Goal: Transaction & Acquisition: Book appointment/travel/reservation

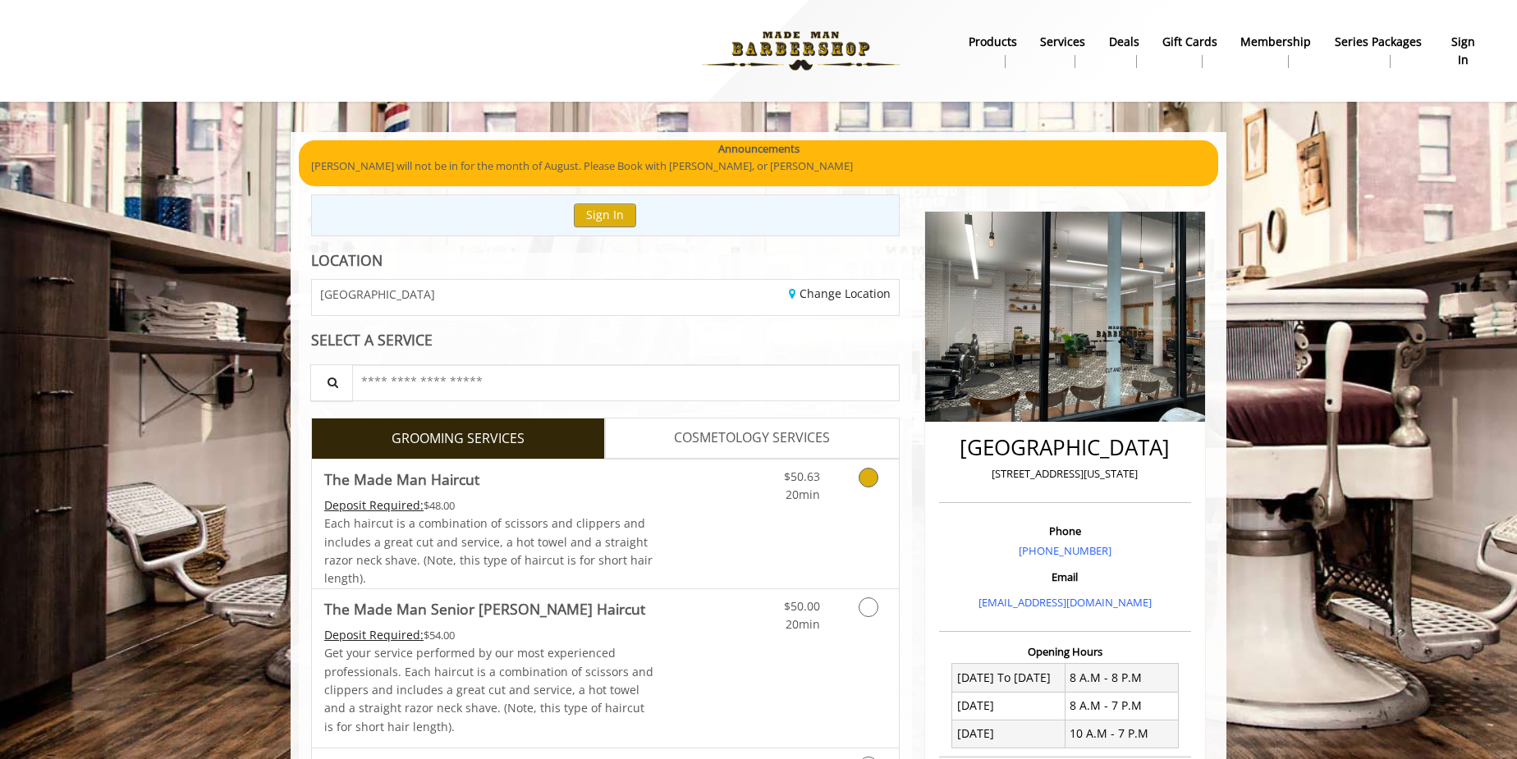
click at [715, 497] on link "Discounted Price" at bounding box center [703, 524] width 98 height 129
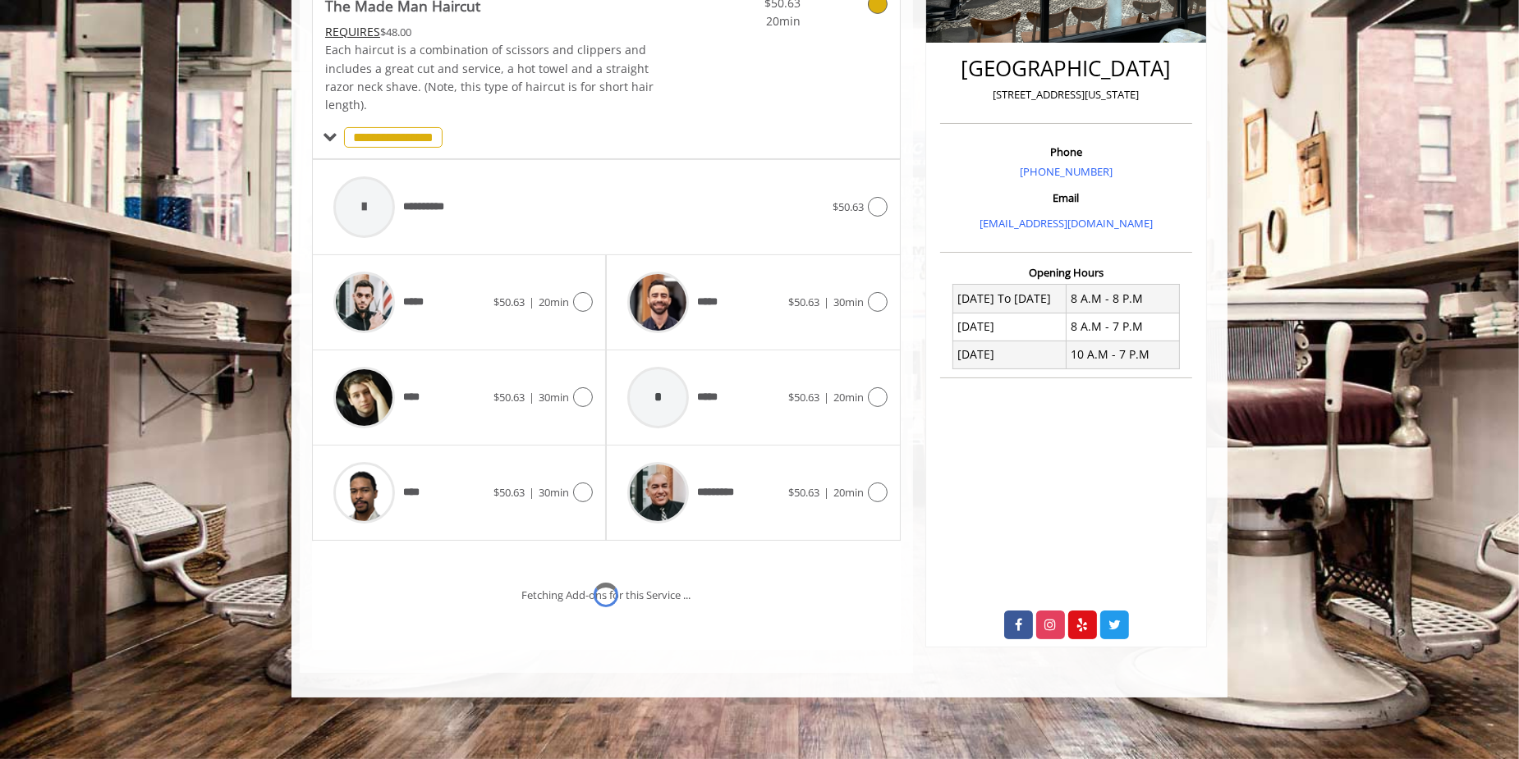
scroll to position [398, 0]
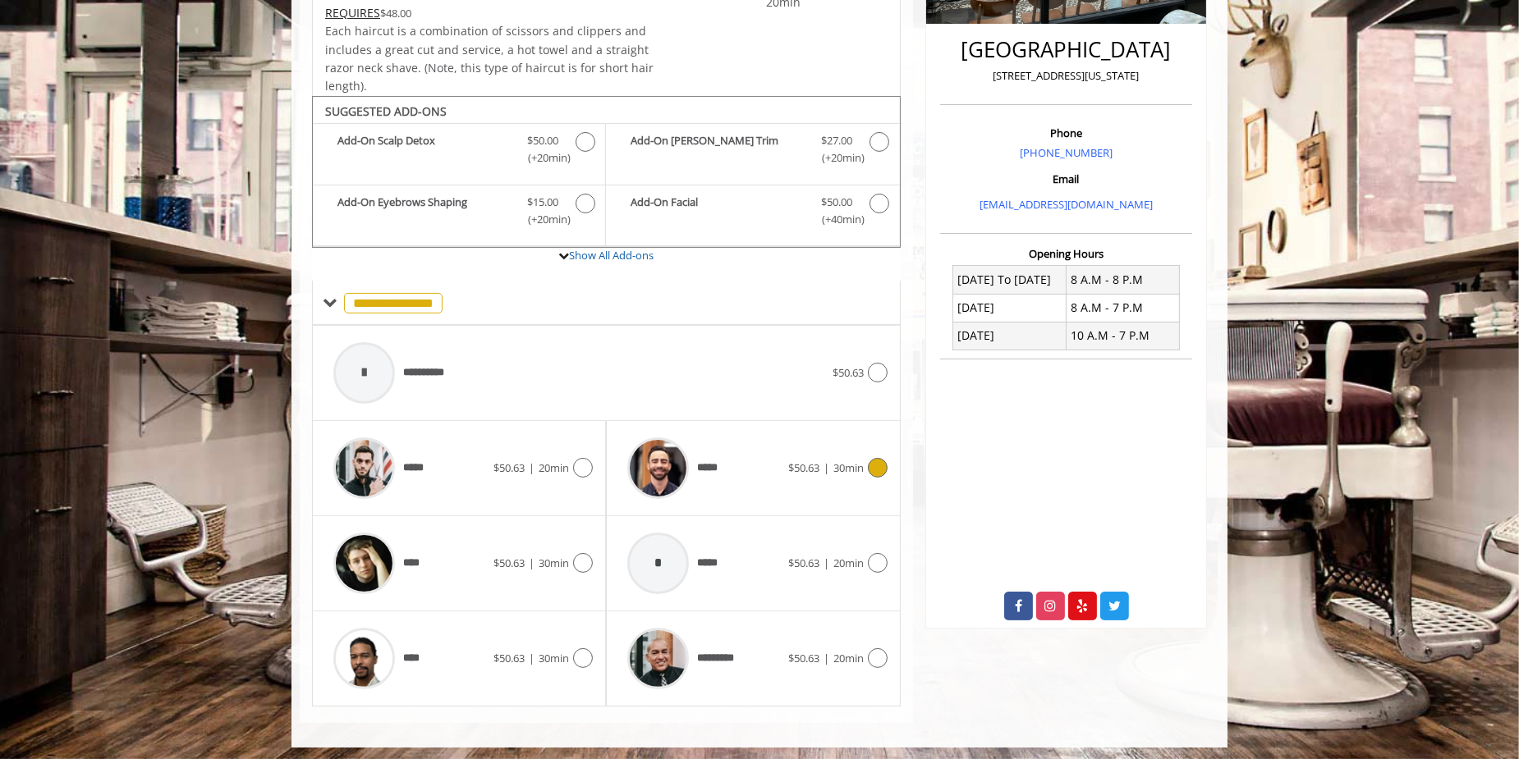
click at [715, 497] on span "*****" at bounding box center [675, 468] width 112 height 78
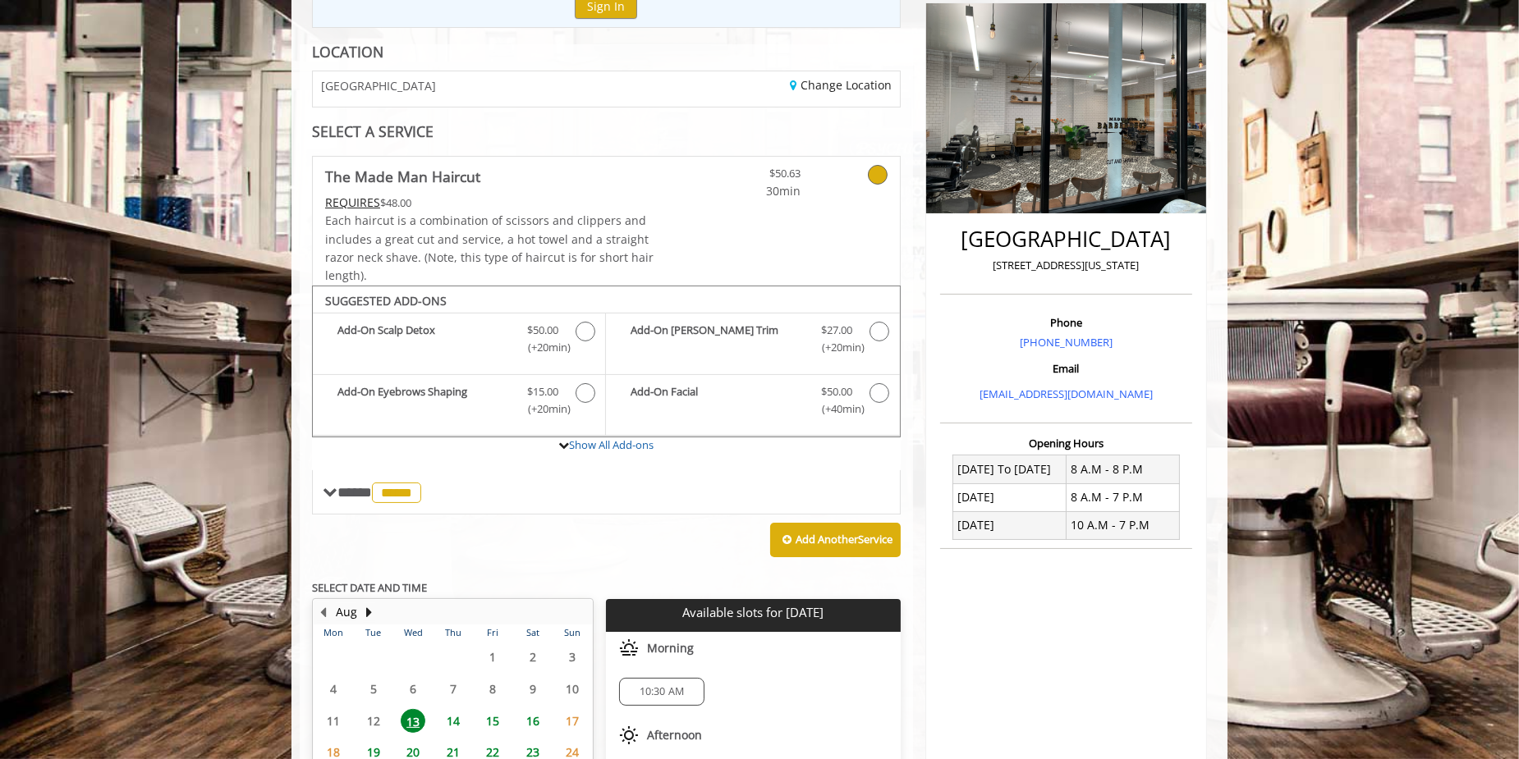
scroll to position [232, 0]
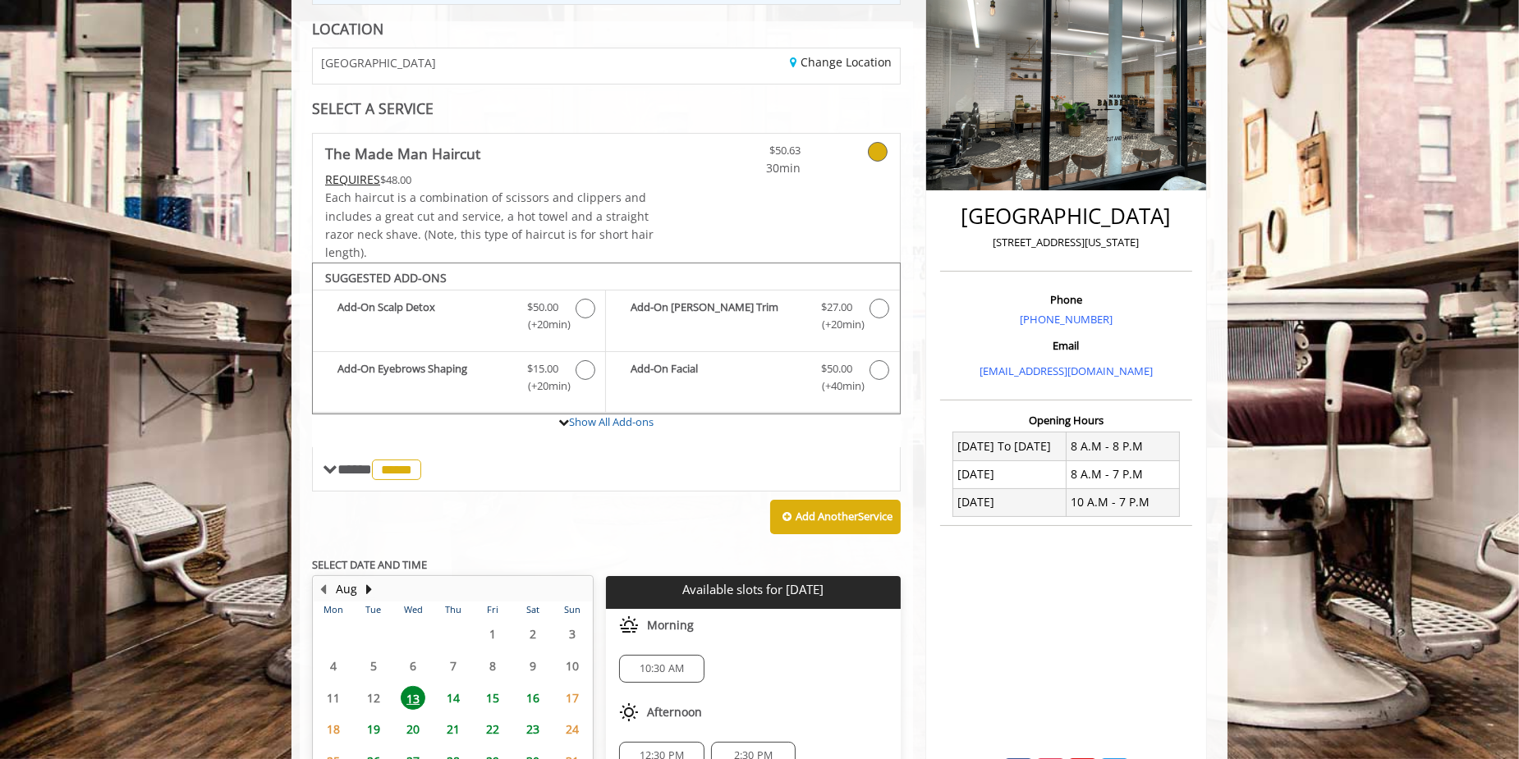
click at [453, 700] on span "14" at bounding box center [453, 698] width 25 height 24
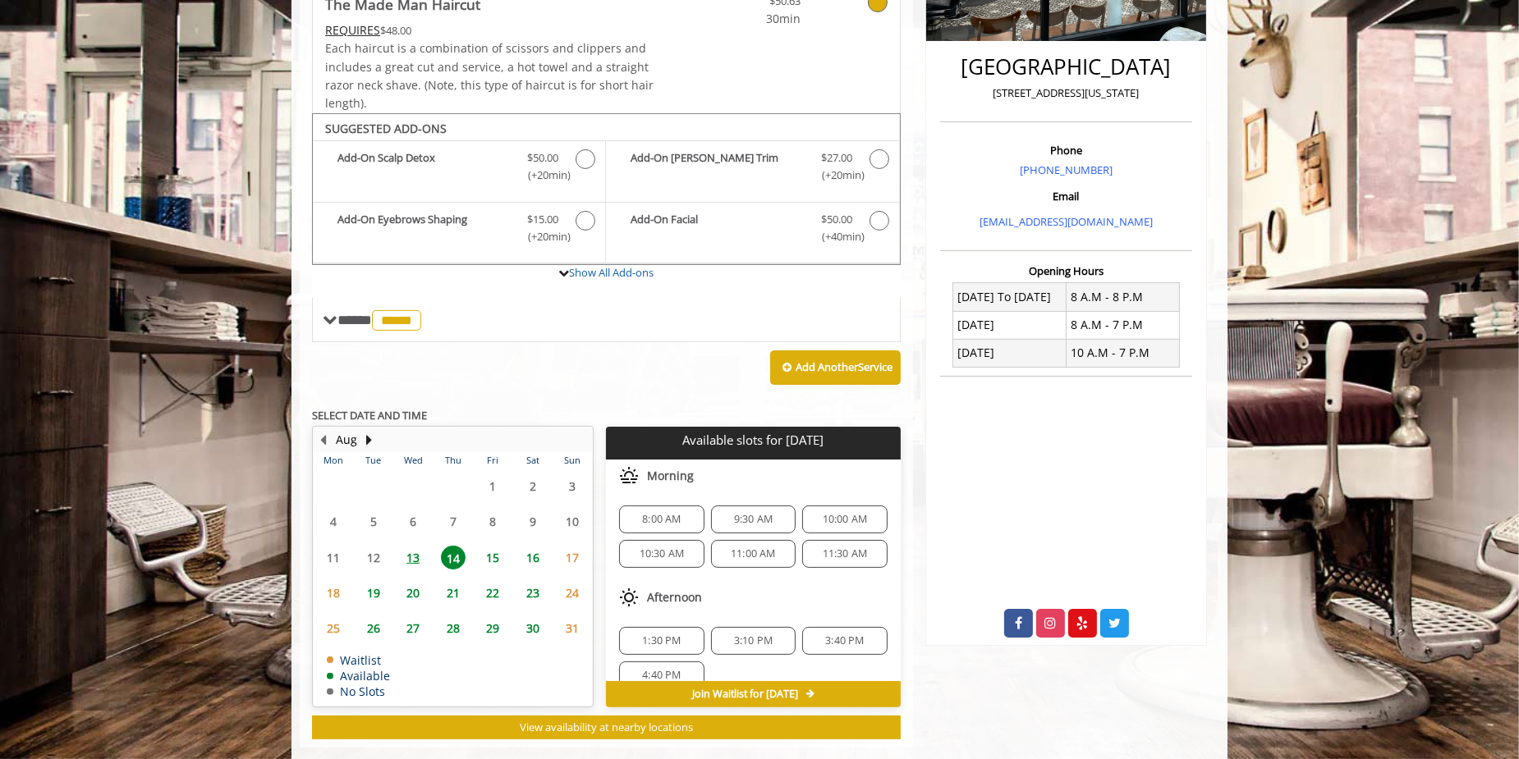
scroll to position [406, 0]
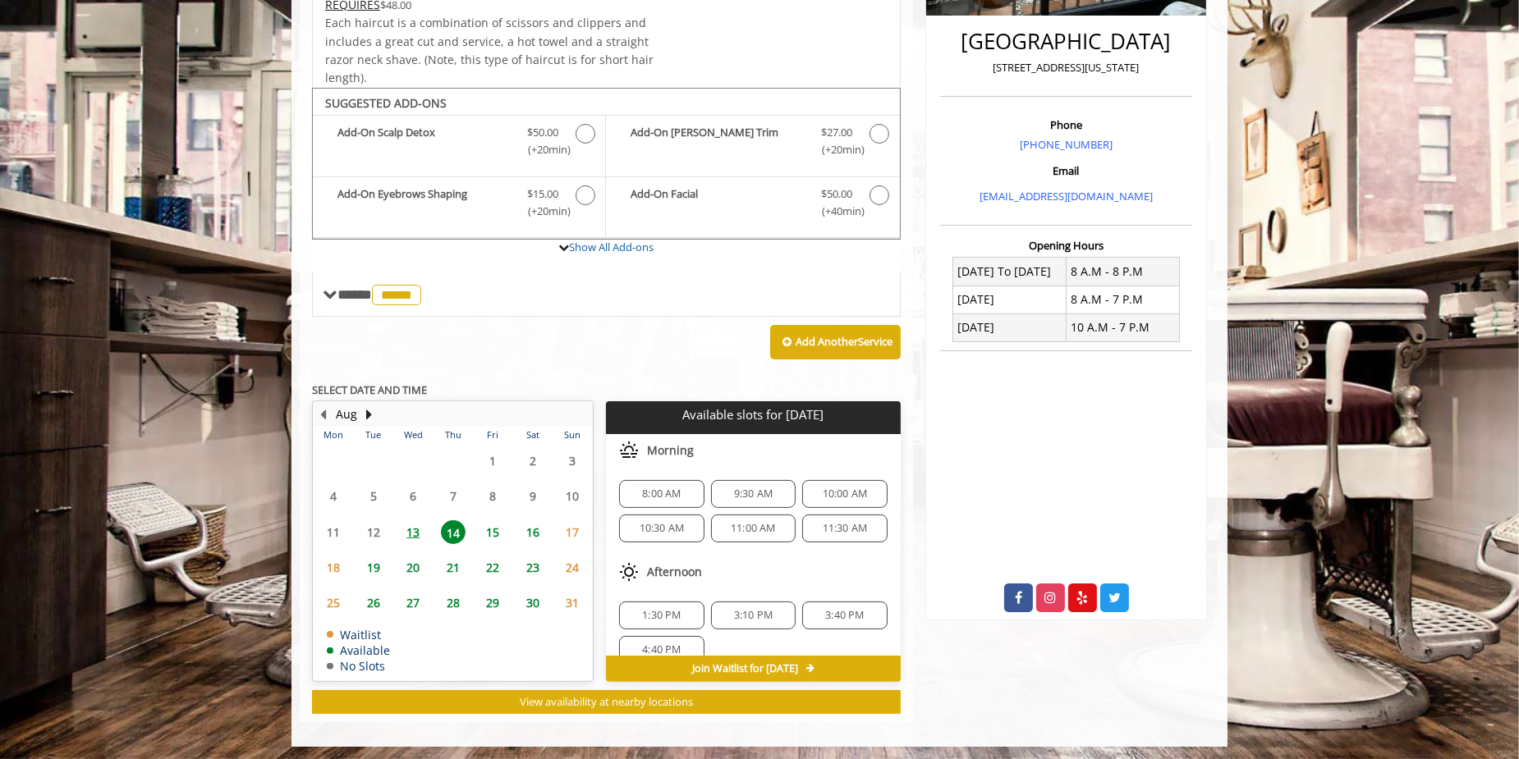
click at [420, 535] on span "13" at bounding box center [413, 533] width 25 height 24
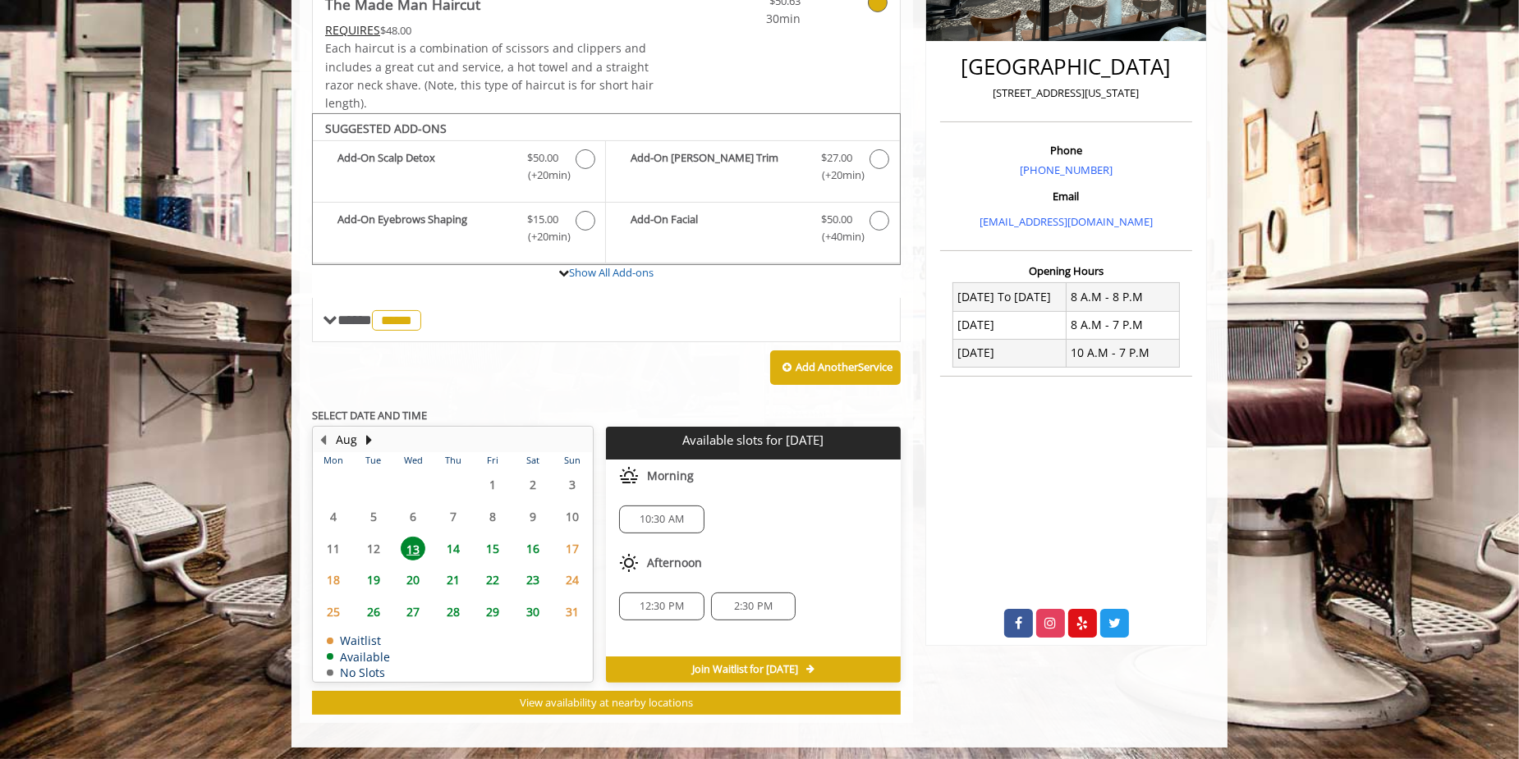
scroll to position [259, 0]
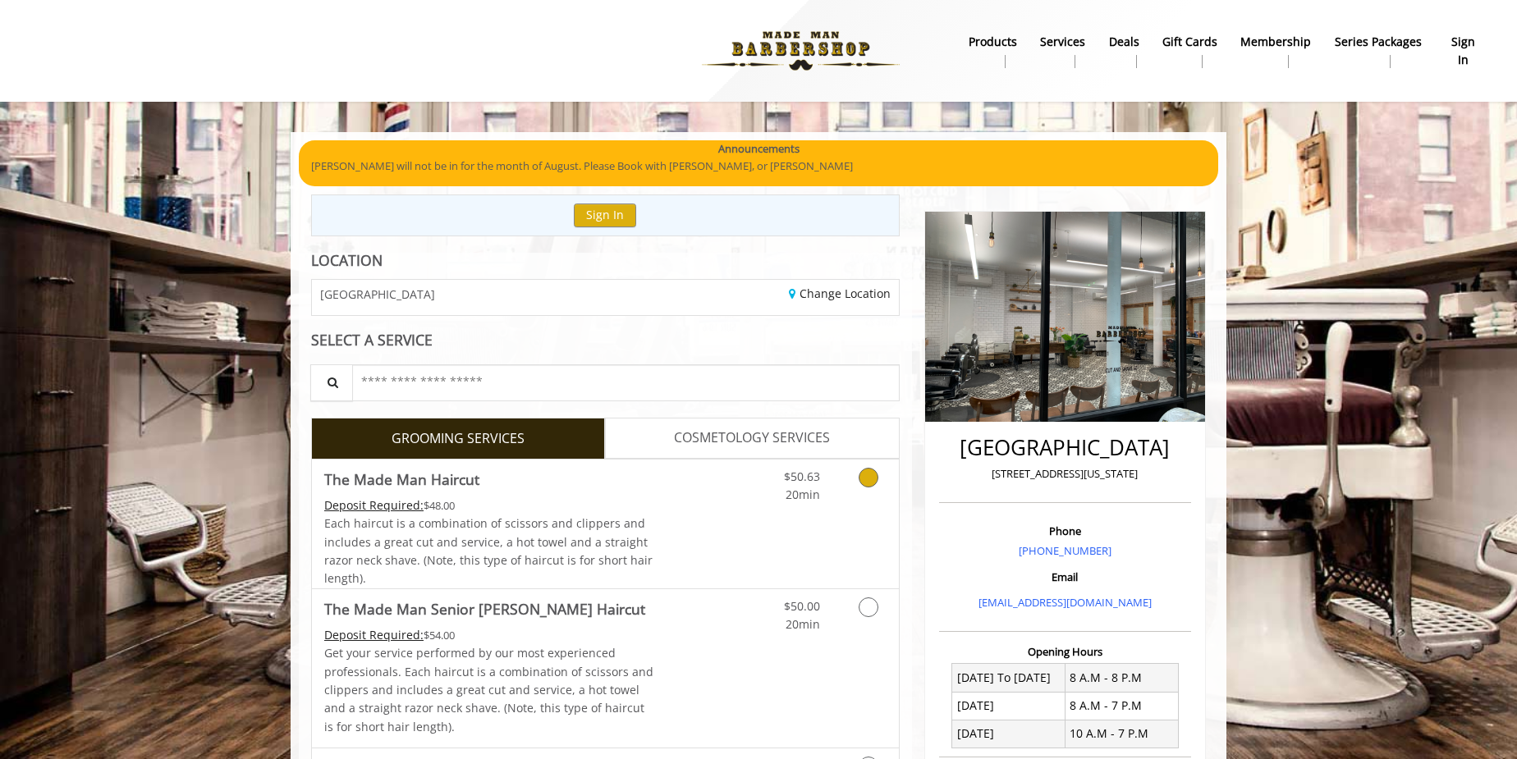
click at [671, 536] on link "Discounted Price" at bounding box center [703, 524] width 98 height 129
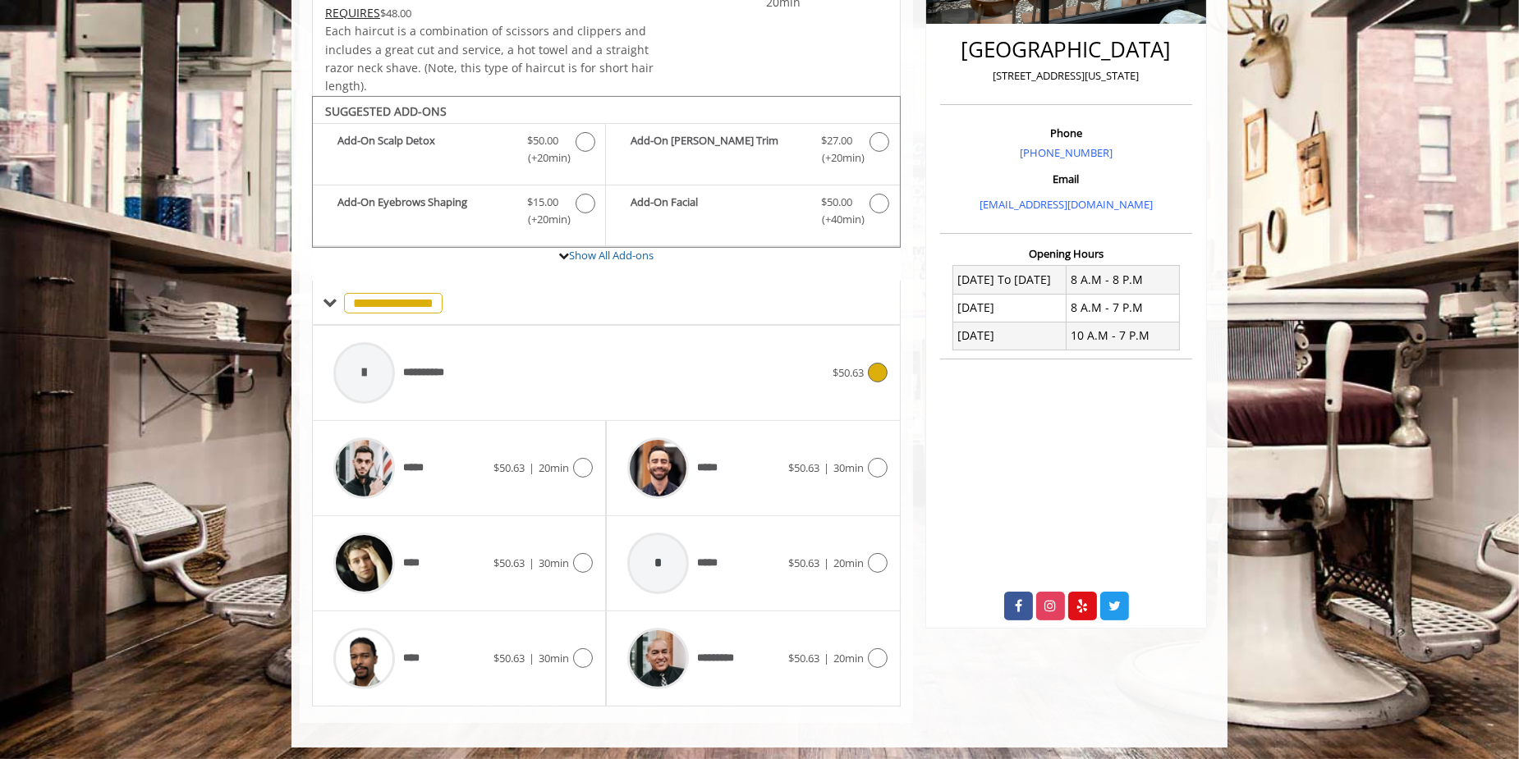
click at [707, 374] on div "**********" at bounding box center [578, 373] width 507 height 78
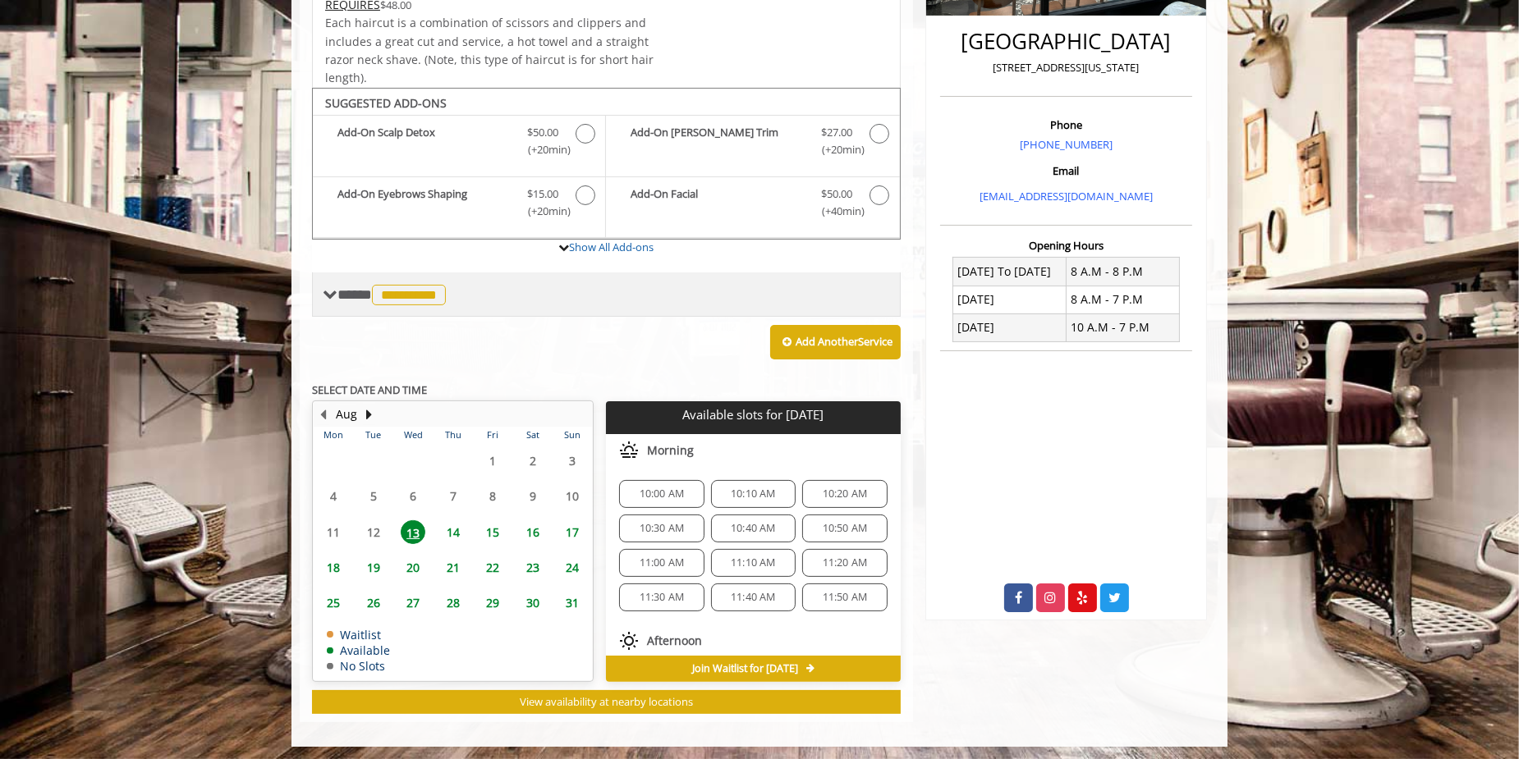
click at [330, 290] on span at bounding box center [330, 294] width 15 height 15
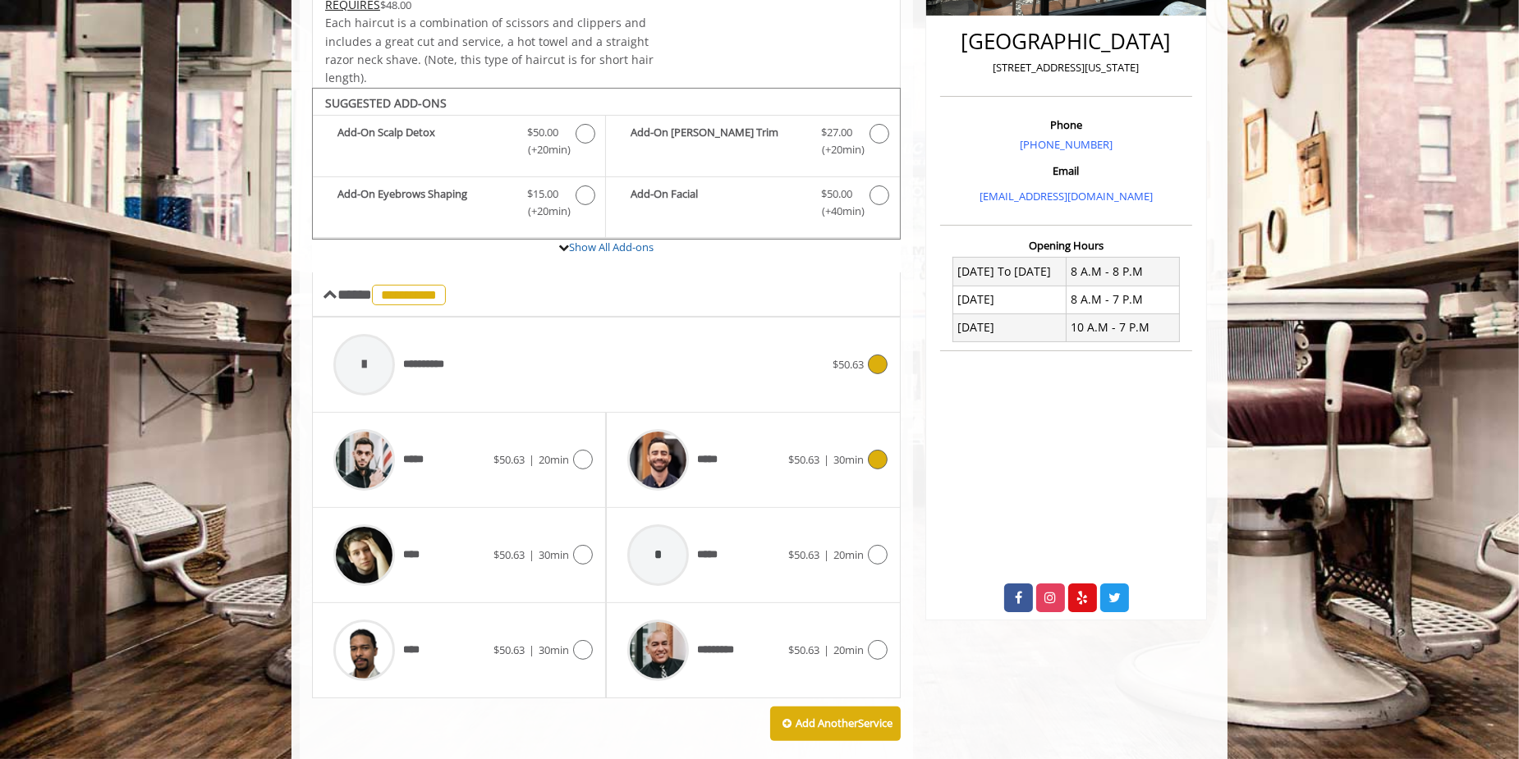
click at [825, 475] on div "***** $50.63 | 30min" at bounding box center [753, 460] width 268 height 78
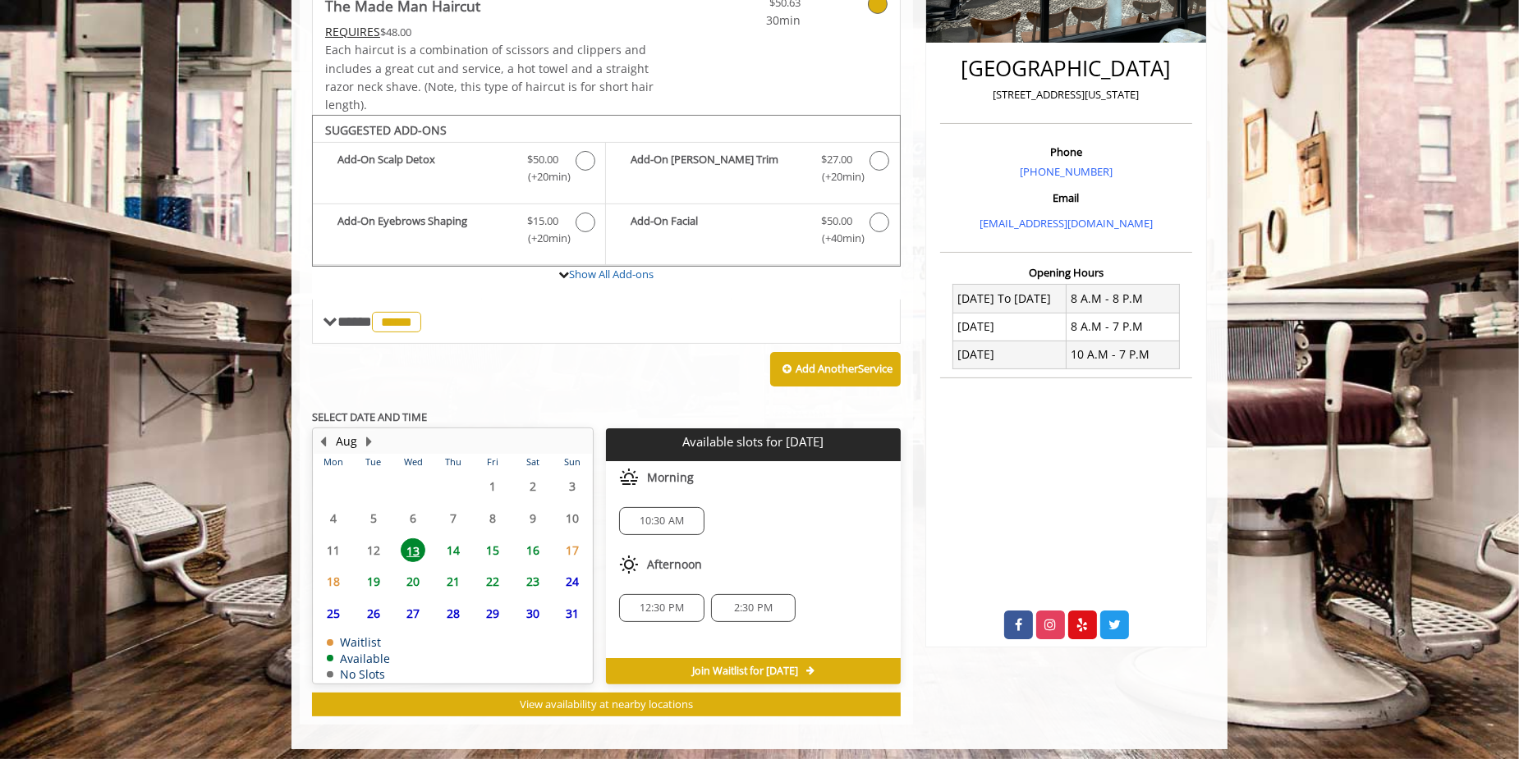
scroll to position [381, 0]
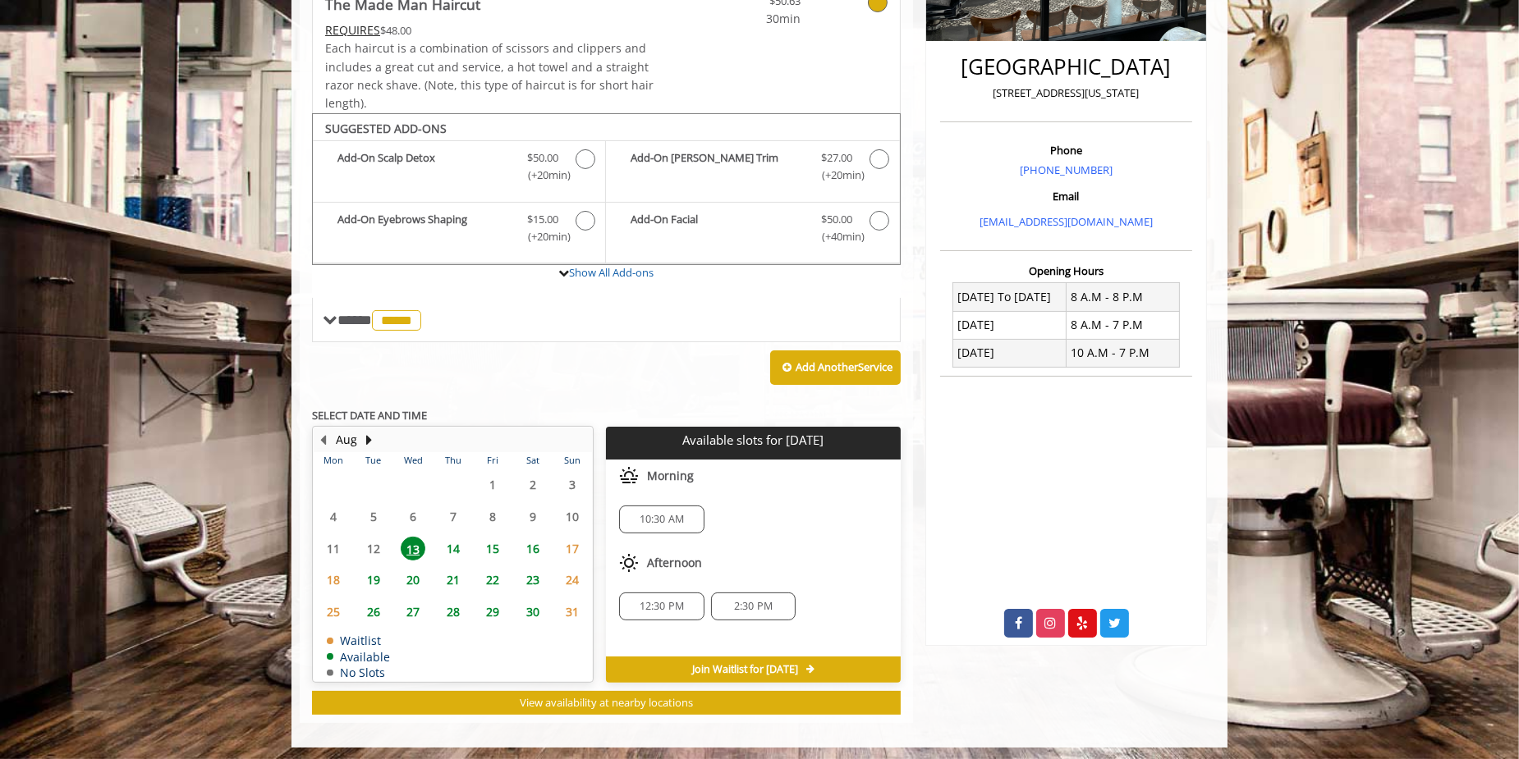
click at [680, 513] on span "10:30 AM" at bounding box center [662, 519] width 45 height 13
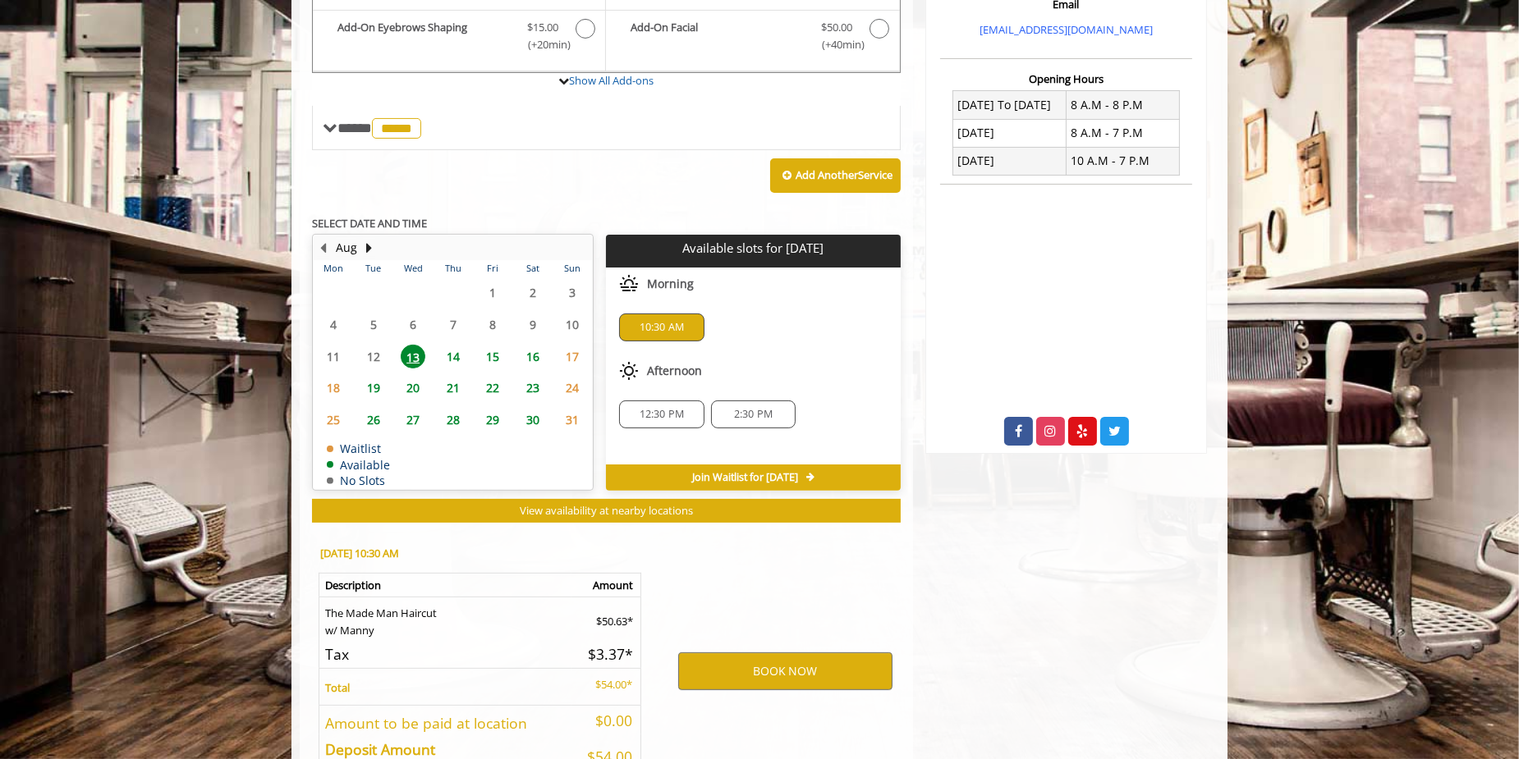
scroll to position [677, 0]
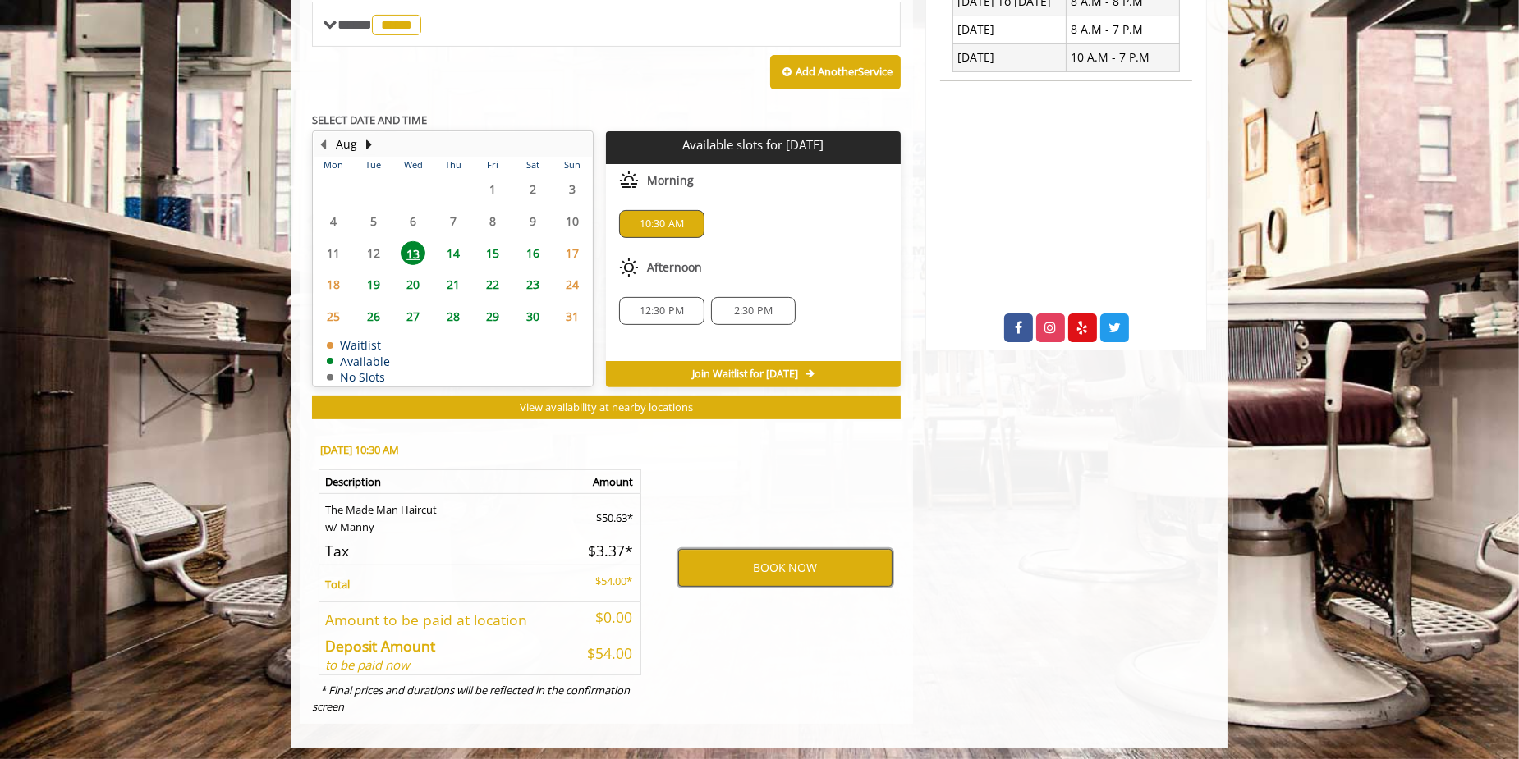
click at [749, 561] on button "BOOK NOW" at bounding box center [785, 568] width 214 height 38
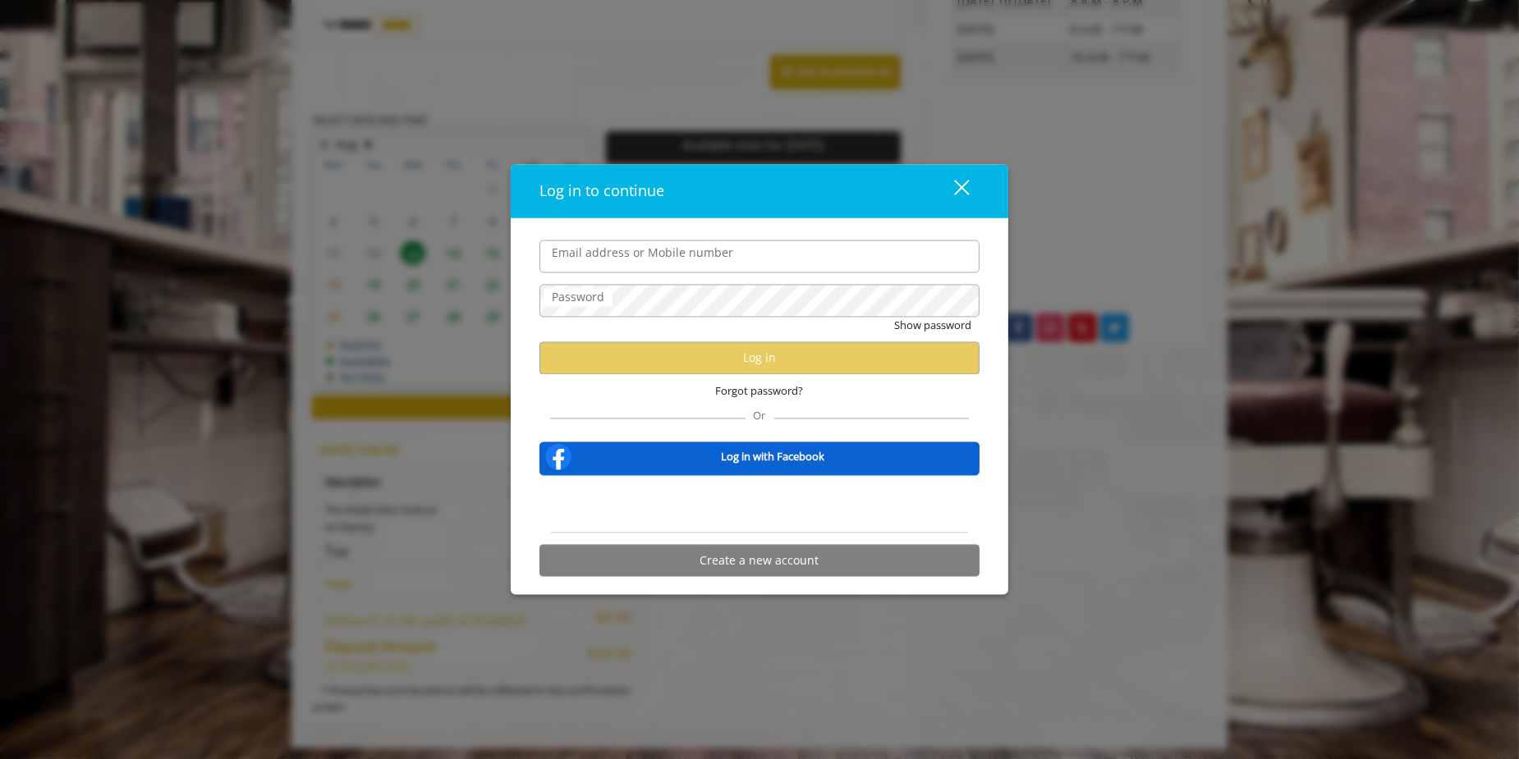
click at [608, 258] on input "Email address or Mobile number" at bounding box center [759, 256] width 440 height 33
click at [663, 255] on input "Email address or Mobile number" at bounding box center [759, 256] width 440 height 33
type input "**********"
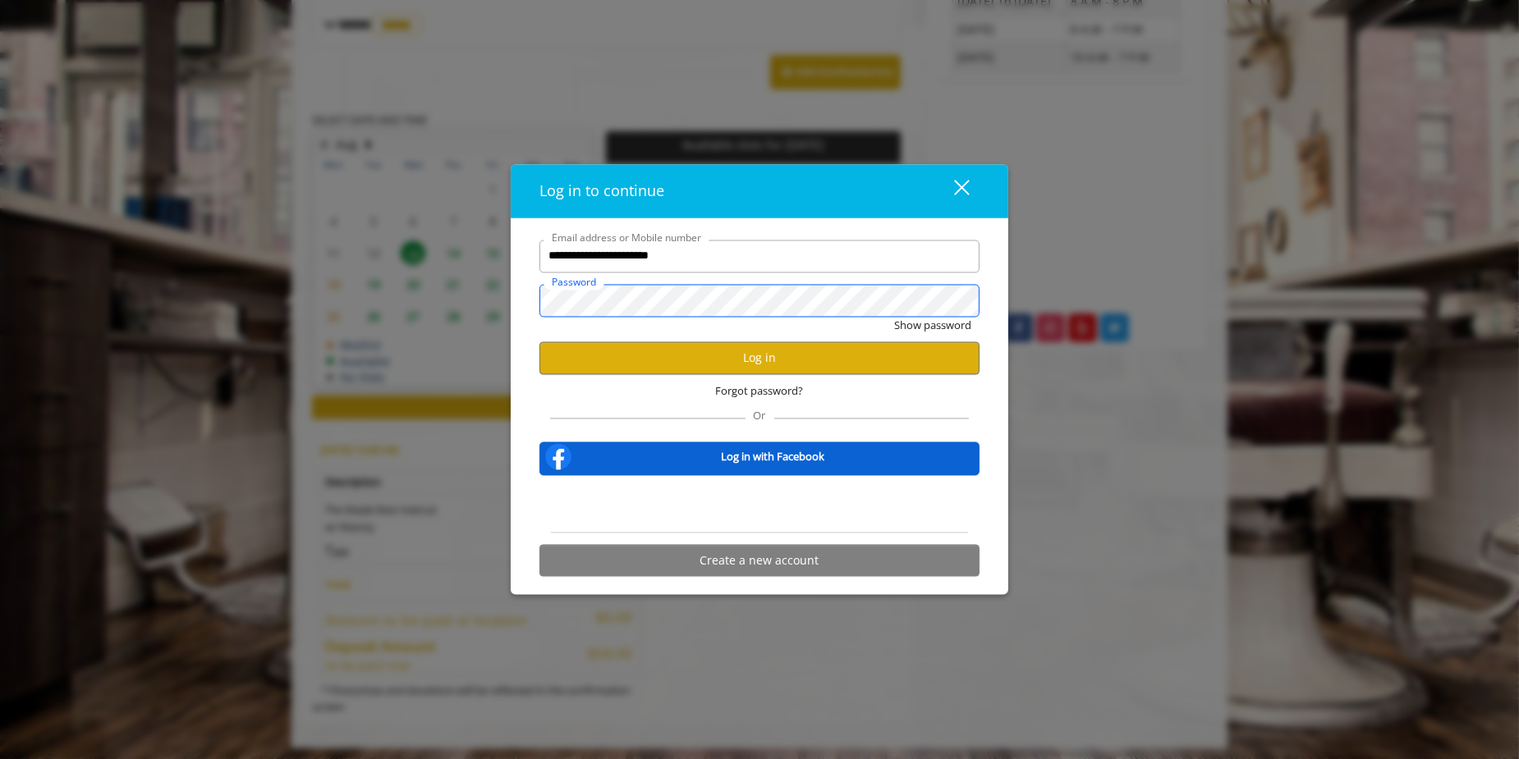
click at [894, 317] on button "Show password" at bounding box center [932, 325] width 77 height 17
click at [869, 364] on button "Log in" at bounding box center [759, 358] width 440 height 32
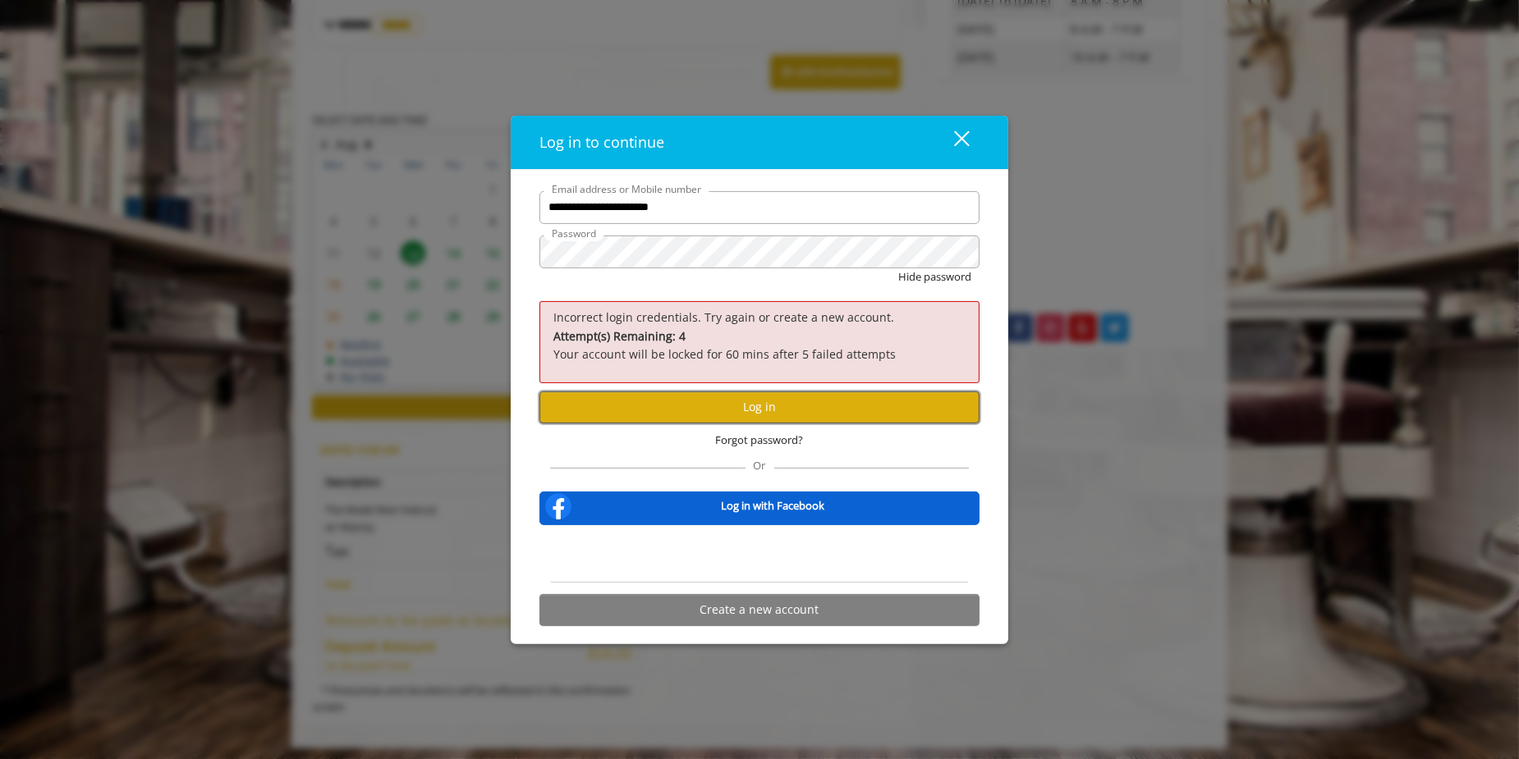
click at [731, 403] on button "Log in" at bounding box center [759, 408] width 440 height 32
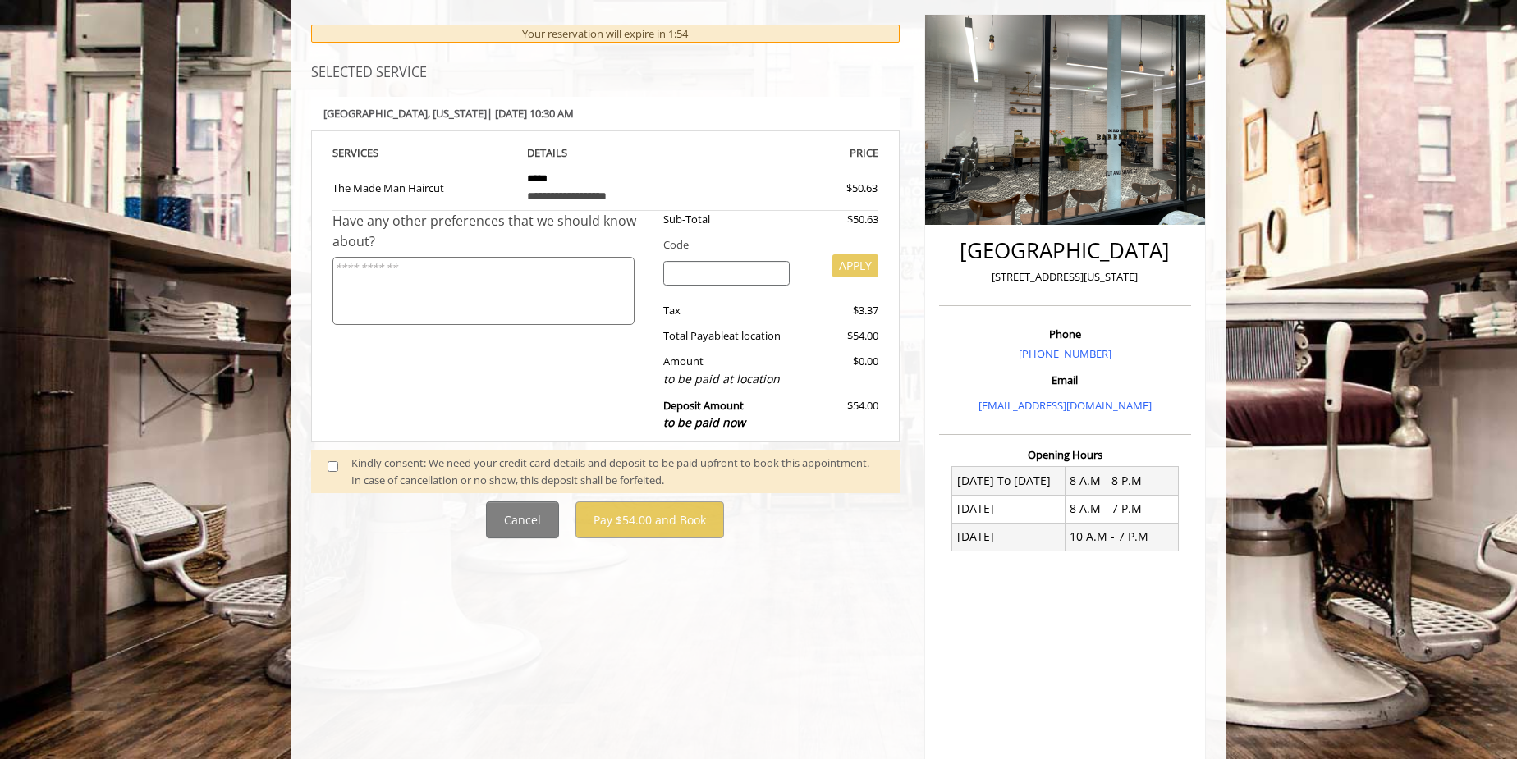
scroll to position [223, 0]
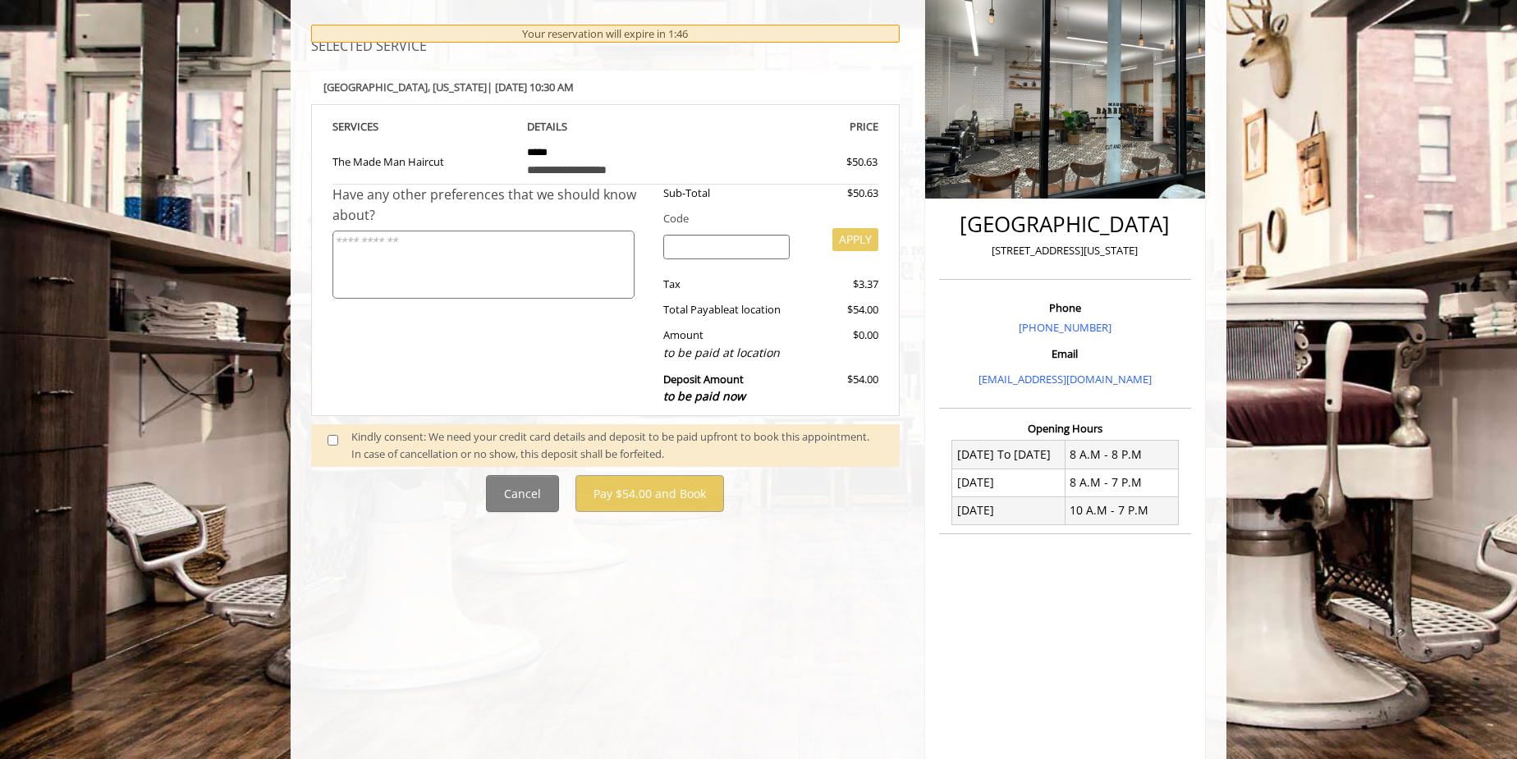
click at [466, 256] on textarea at bounding box center [484, 265] width 302 height 68
click at [556, 284] on textarea at bounding box center [484, 265] width 302 height 68
click at [319, 436] on span at bounding box center [339, 446] width 48 height 34
click at [328, 438] on span at bounding box center [339, 446] width 48 height 34
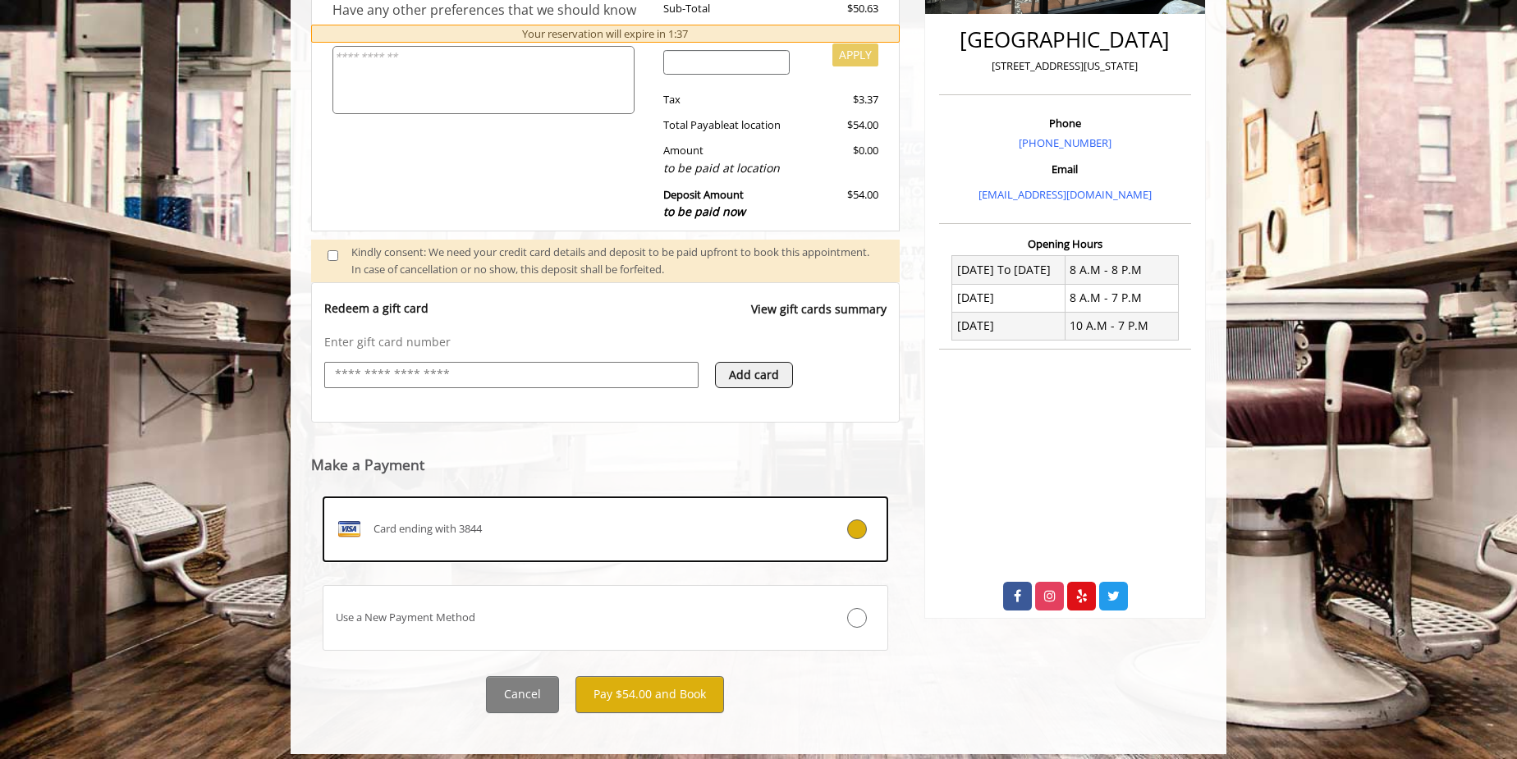
scroll to position [416, 0]
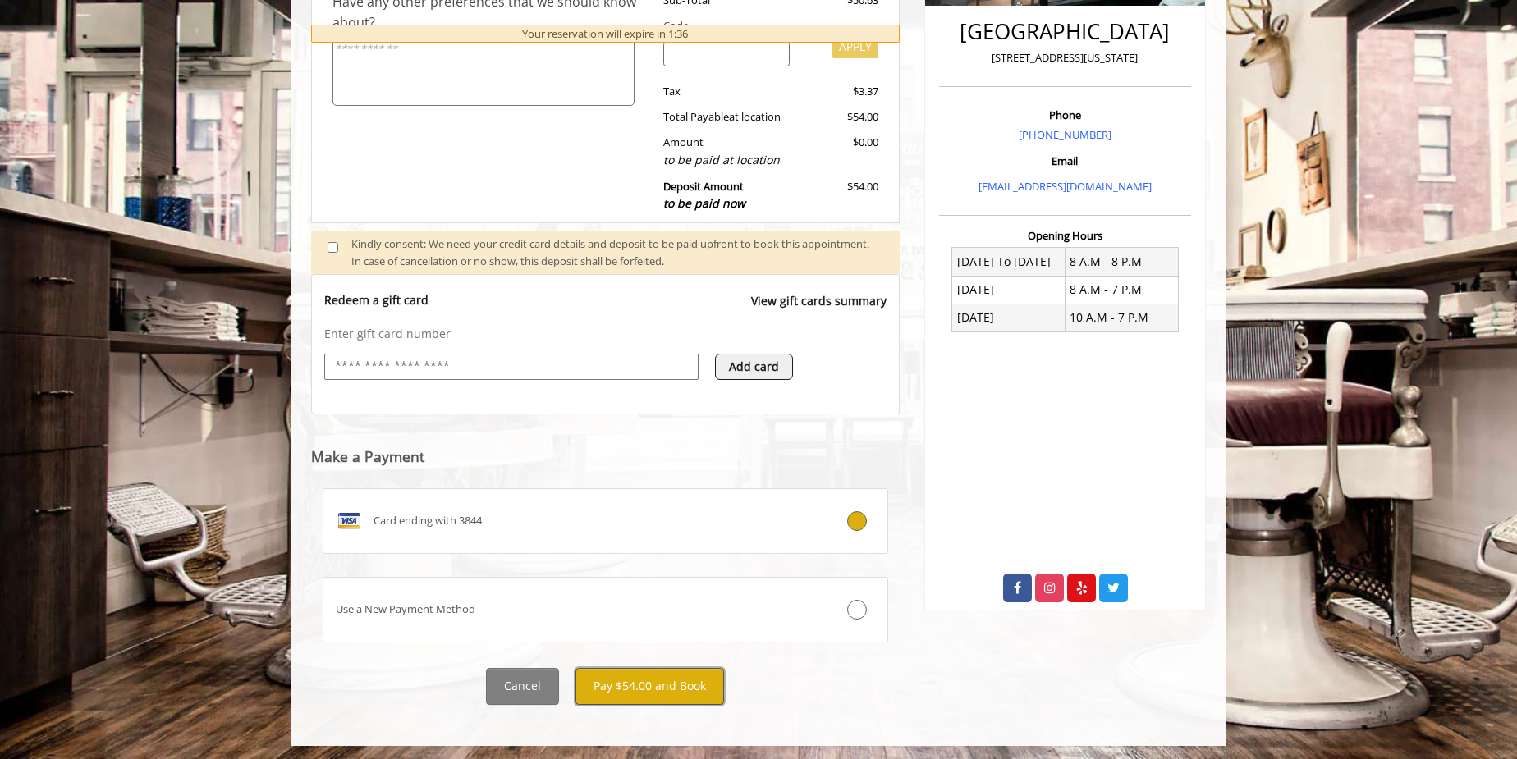
click at [621, 678] on button "Pay $54.00 and Book" at bounding box center [650, 686] width 149 height 37
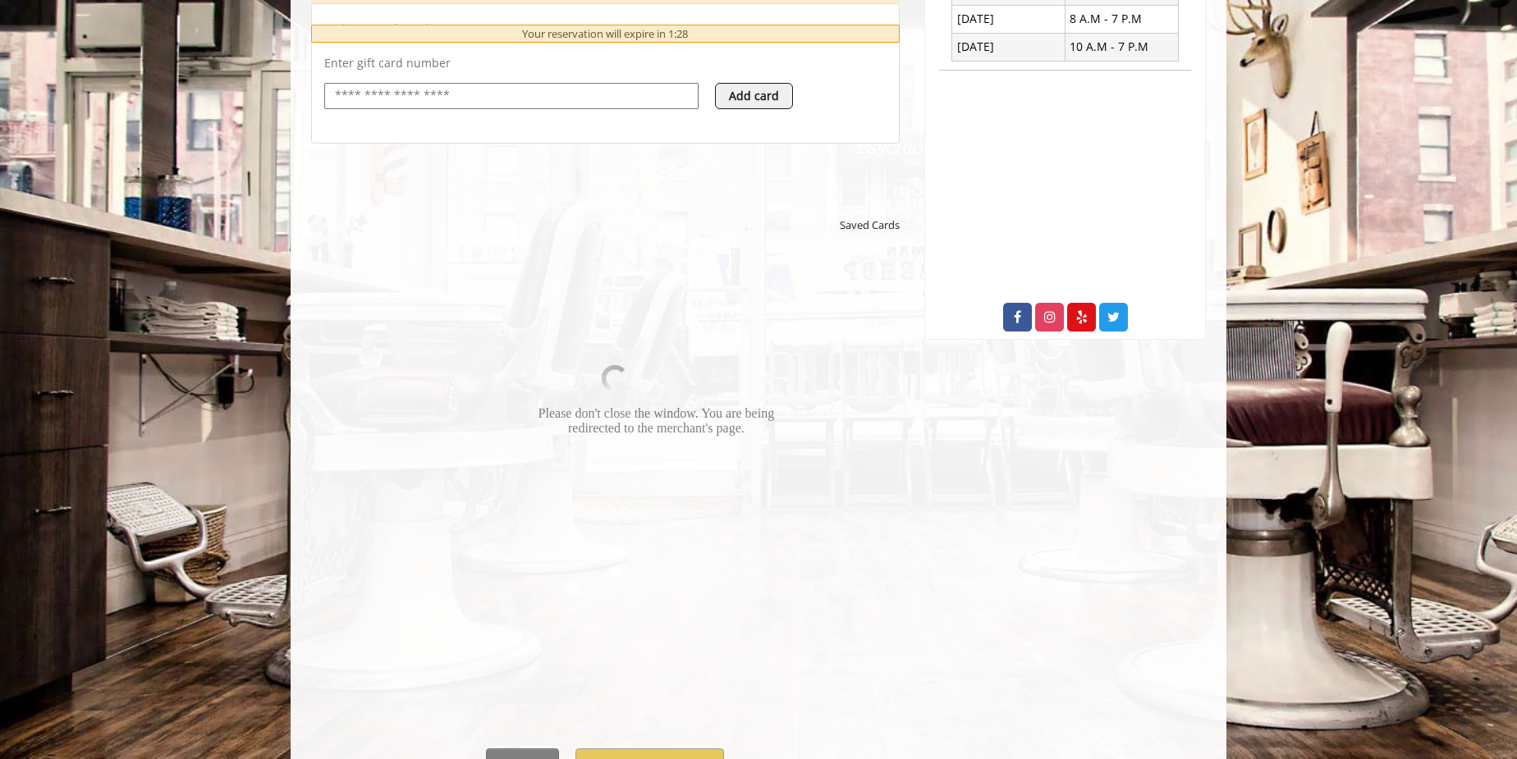
scroll to position [768, 0]
